Goal: Complete application form

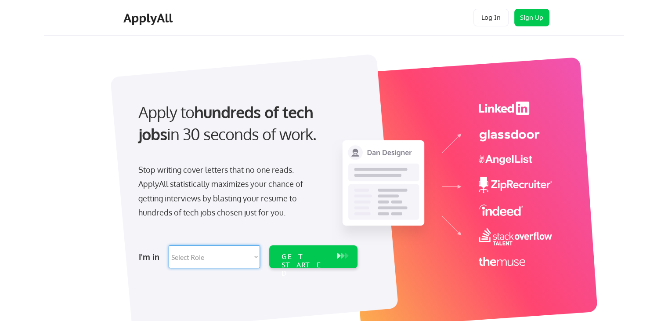
click at [244, 255] on select "Select Role Software Engineering Product Management Customer Success Sales UI/U…" at bounding box center [214, 256] width 91 height 23
select select ""customer_support""
click at [169, 245] on select "Select Role Software Engineering Product Management Customer Success Sales UI/U…" at bounding box center [214, 256] width 91 height 23
select select ""customer_support""
click at [248, 257] on select "Select Role Software Engineering Product Management Customer Success Sales UI/U…" at bounding box center [214, 256] width 91 height 23
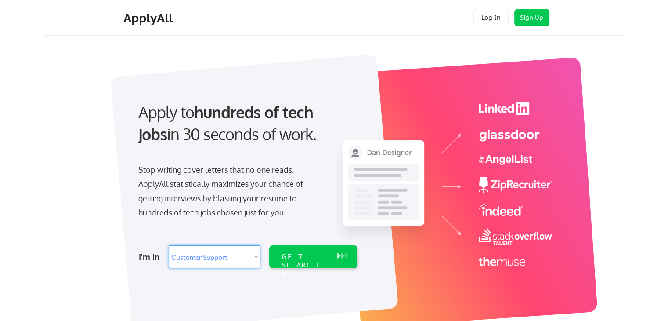
select select ""sales""
click at [169, 245] on select "Select Role Software Engineering Product Management Customer Success Sales UI/U…" at bounding box center [214, 256] width 91 height 23
select select ""sales""
click at [318, 258] on div "GET STARTED" at bounding box center [305, 264] width 47 height 25
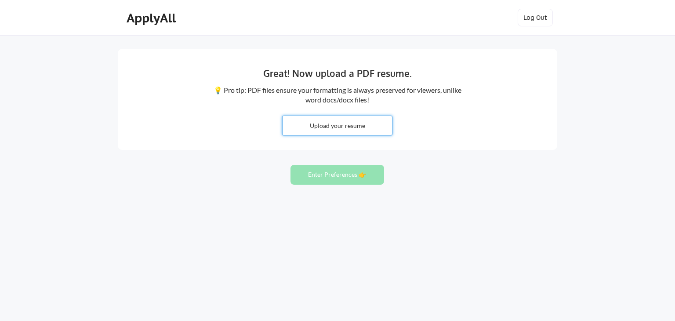
click at [347, 128] on input "file" at bounding box center [336, 125] width 109 height 19
type input "C:\fakepath\Resume - Sushant Mulgaonkar.pdf"
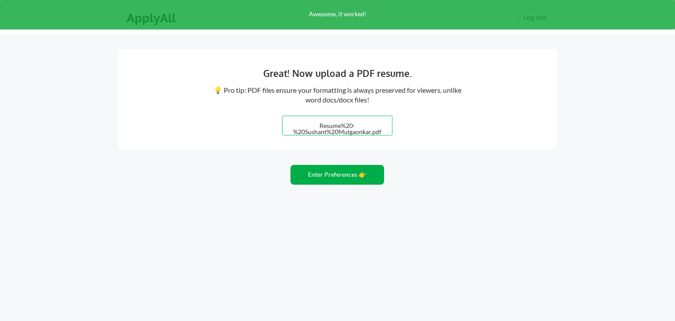
click at [341, 175] on button "Enter Preferences 👉" at bounding box center [337, 175] width 94 height 20
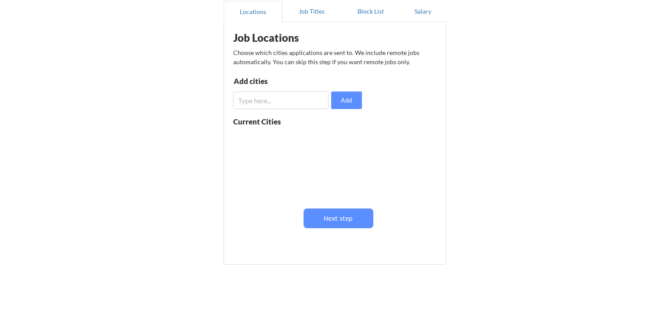
scroll to position [86, 0]
click at [280, 99] on input "input" at bounding box center [280, 100] width 95 height 18
type input "b"
click at [286, 99] on input "input" at bounding box center [280, 100] width 95 height 18
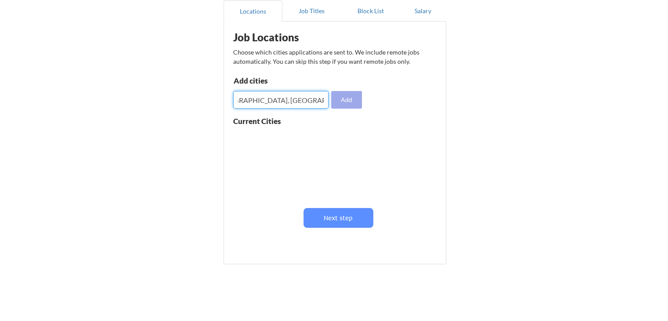
type input "[GEOGRAPHIC_DATA], [US_STATE], [GEOGRAPHIC_DATA], [GEOGRAPHIC_DATA], [GEOGRAPHI…"
click at [353, 102] on button "Add" at bounding box center [346, 100] width 31 height 18
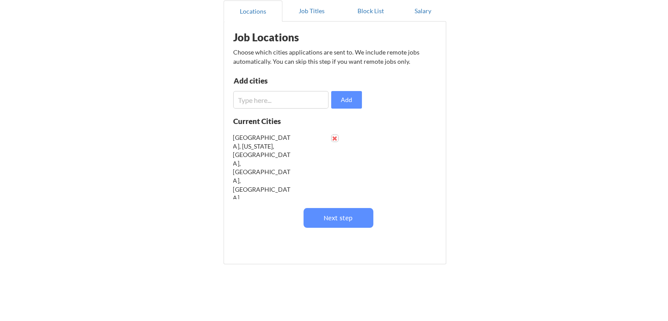
click at [336, 138] on button at bounding box center [335, 138] width 7 height 7
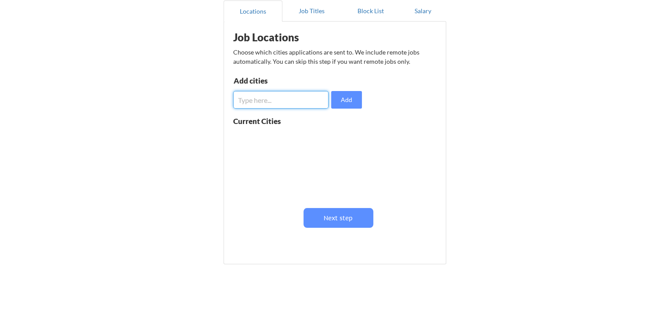
click at [287, 102] on input "input" at bounding box center [280, 100] width 95 height 18
type input "[GEOGRAPHIC_DATA]"
click at [344, 94] on button "Add" at bounding box center [346, 100] width 31 height 18
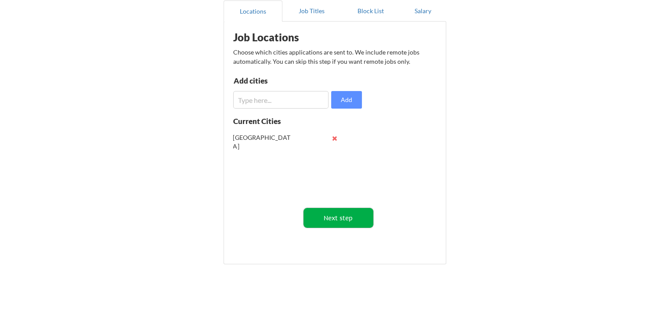
click at [329, 218] on button "Next step" at bounding box center [339, 218] width 70 height 20
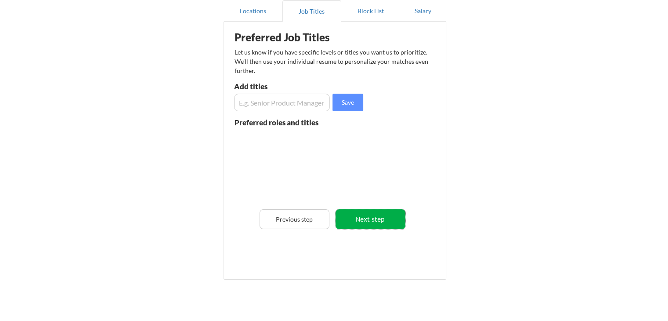
click at [368, 217] on button "Next step" at bounding box center [371, 219] width 70 height 20
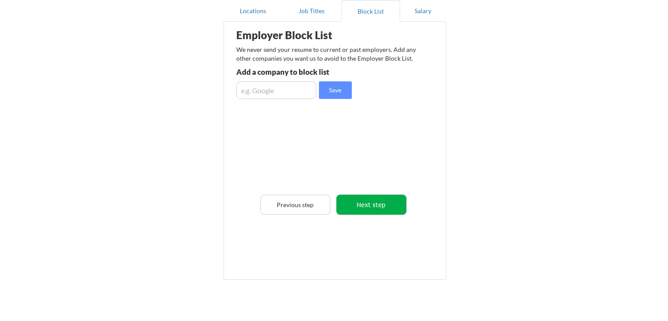
click at [372, 199] on button "Next step" at bounding box center [371, 205] width 70 height 20
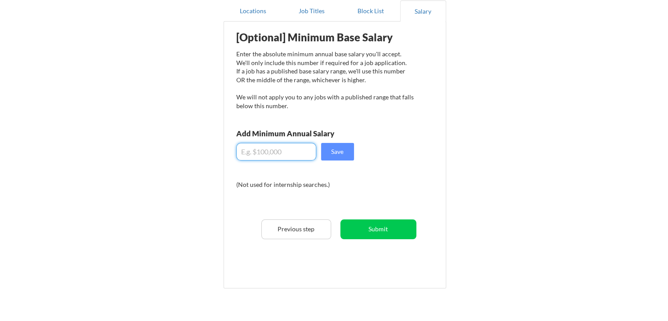
click at [293, 149] on input "input" at bounding box center [276, 152] width 80 height 18
type input "$120,000"
click at [344, 153] on button "Save" at bounding box center [337, 152] width 33 height 18
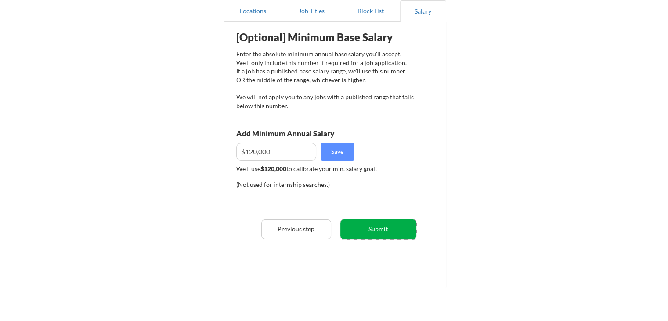
click at [380, 234] on button "Submit" at bounding box center [378, 229] width 76 height 20
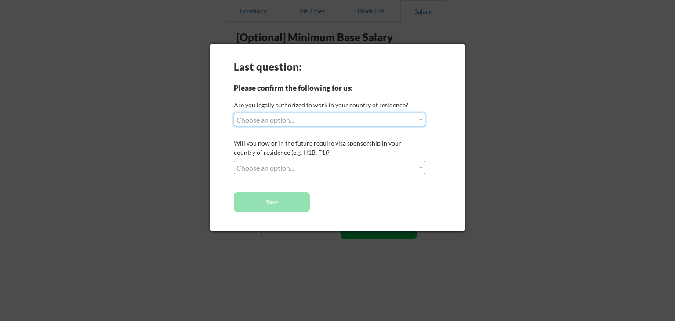
click at [344, 126] on select "Choose an option... Yes, I am a [DEMOGRAPHIC_DATA] Citizen Yes, I am a [DEMOGRA…" at bounding box center [329, 119] width 191 height 13
select select ""yes__i_am_here_on_a_visa__h1b__opt__etc__""
click at [234, 113] on select "Choose an option... Yes, I am a [DEMOGRAPHIC_DATA] Citizen Yes, I am a [DEMOGRA…" at bounding box center [329, 119] width 191 height 13
click at [334, 167] on select "Choose an option... No, I will not need sponsorship Yes, I will need sponsorship" at bounding box center [329, 167] width 191 height 13
select select ""yes__i_will_need_sponsorship""
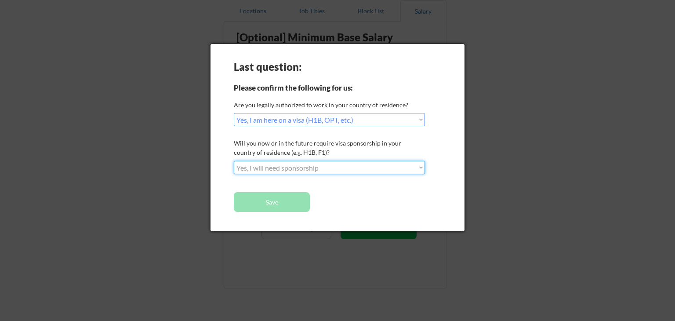
click at [234, 161] on select "Choose an option... No, I will not need sponsorship Yes, I will need sponsorship" at bounding box center [329, 167] width 191 height 13
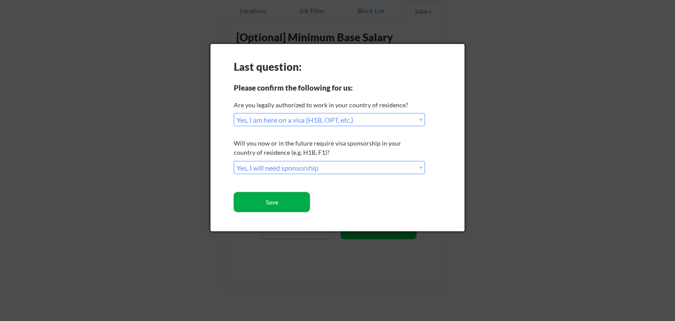
click at [272, 201] on button "Save" at bounding box center [272, 202] width 76 height 20
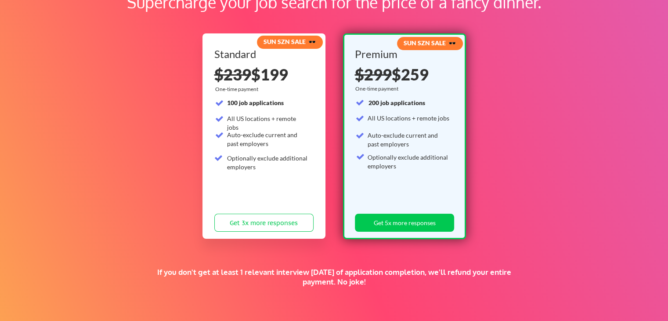
scroll to position [68, 0]
